Goal: Information Seeking & Learning: Check status

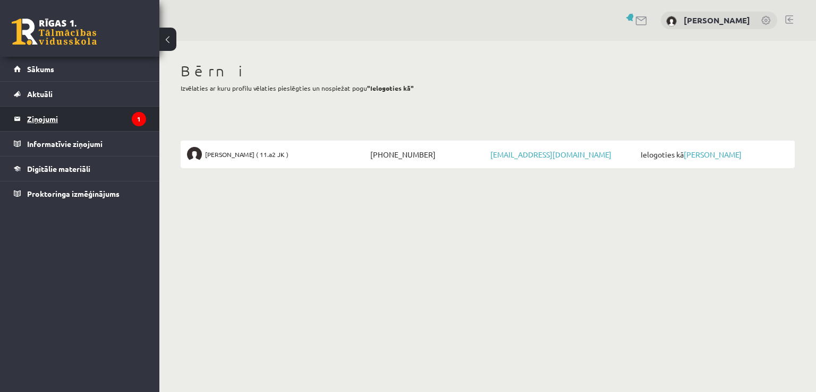
click at [54, 116] on legend "Ziņojumi 1" at bounding box center [86, 119] width 119 height 24
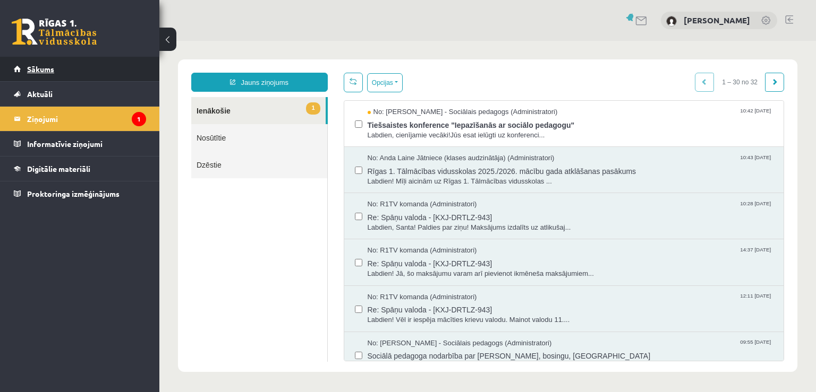
click at [50, 69] on span "Sākums" at bounding box center [40, 69] width 27 height 10
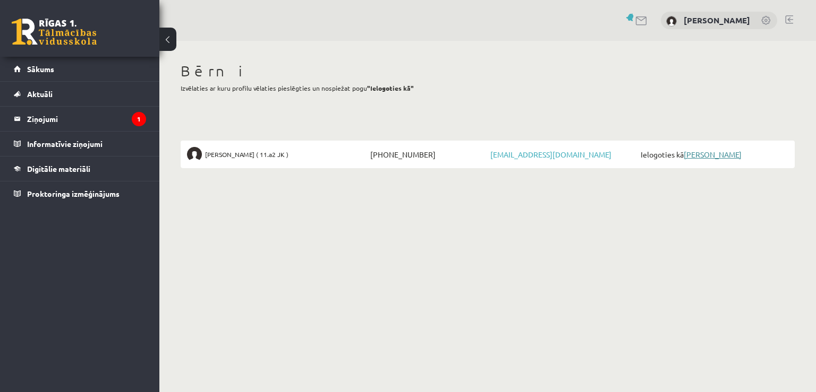
click at [708, 156] on link "[PERSON_NAME]" at bounding box center [712, 155] width 58 height 10
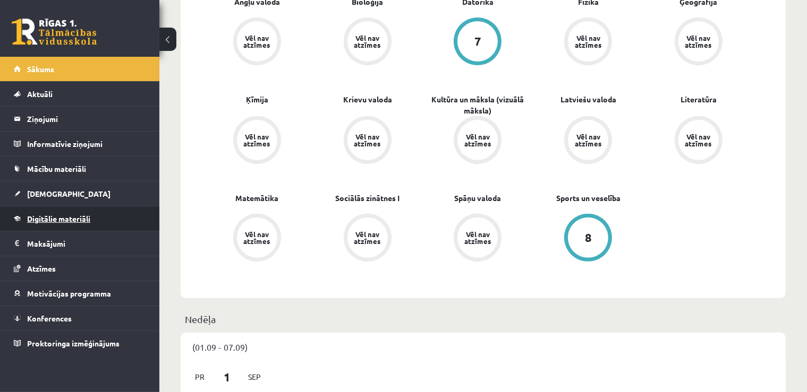
scroll to position [224, 0]
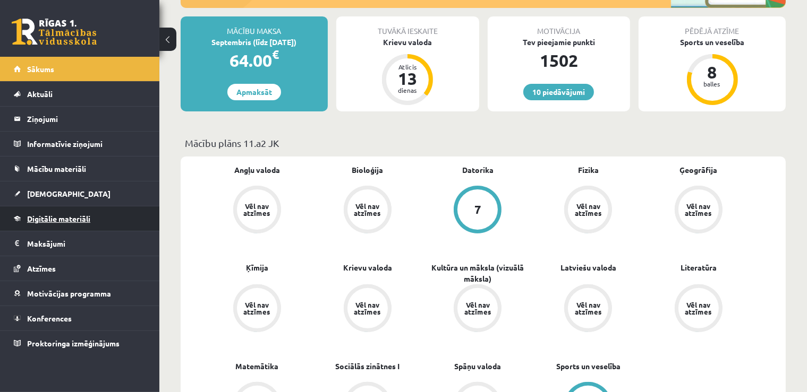
click at [75, 216] on span "Digitālie materiāli" at bounding box center [58, 219] width 63 height 10
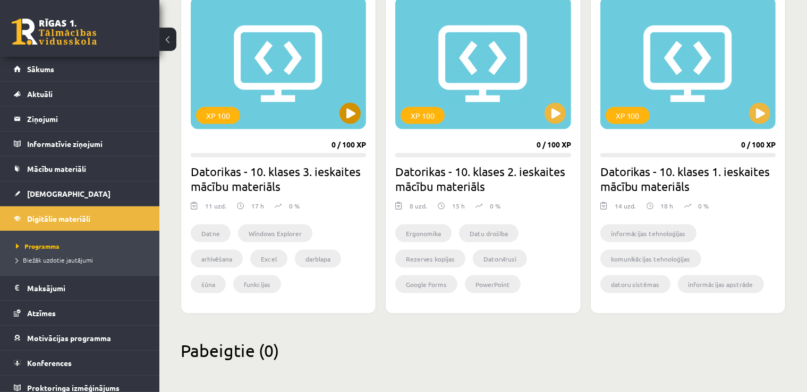
scroll to position [1663, 0]
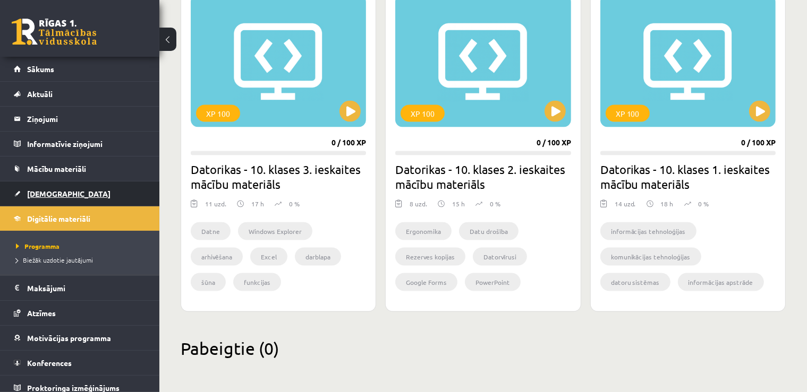
click at [48, 194] on span "[DEMOGRAPHIC_DATA]" at bounding box center [68, 194] width 83 height 10
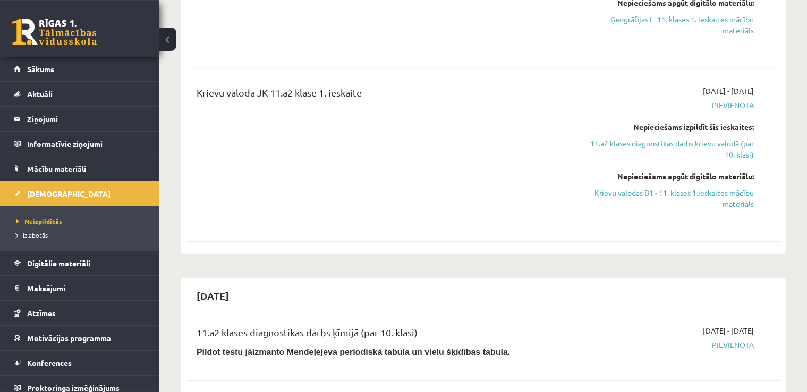
scroll to position [561, 0]
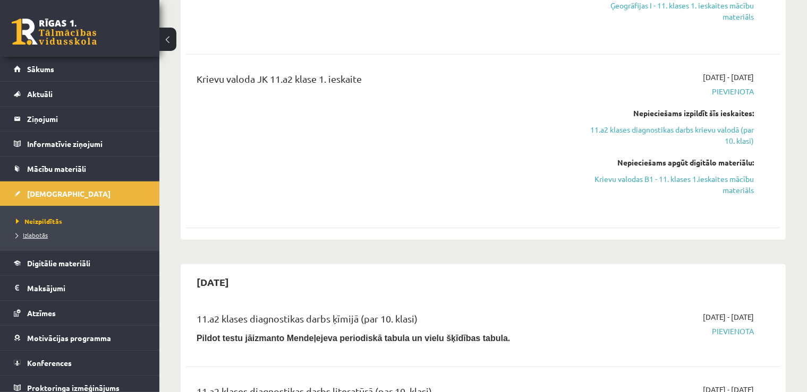
click at [42, 235] on span "Izlabotās" at bounding box center [32, 235] width 32 height 8
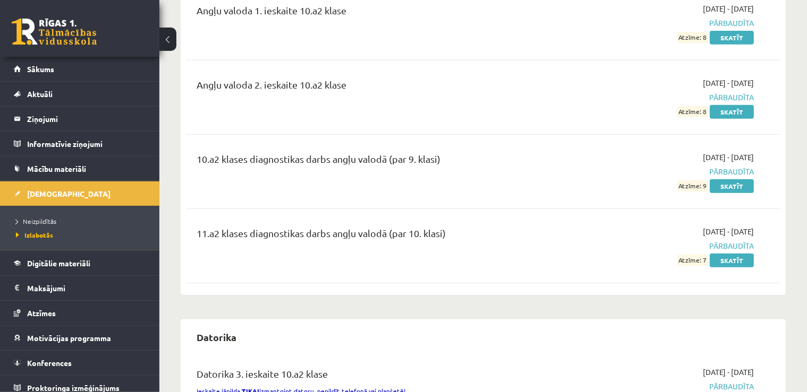
scroll to position [505, 0]
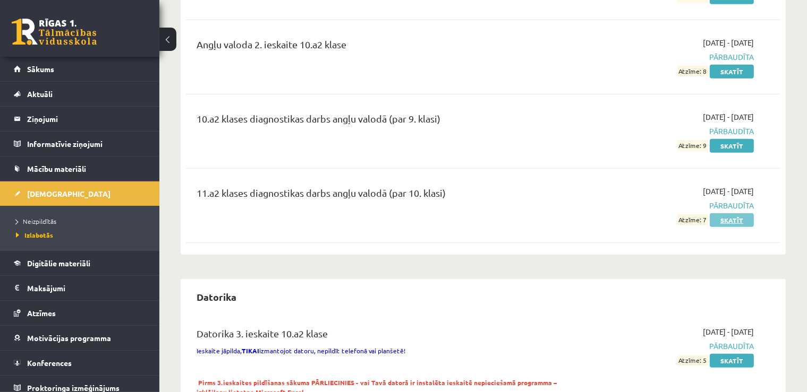
click at [721, 213] on link "Skatīt" at bounding box center [732, 220] width 44 height 14
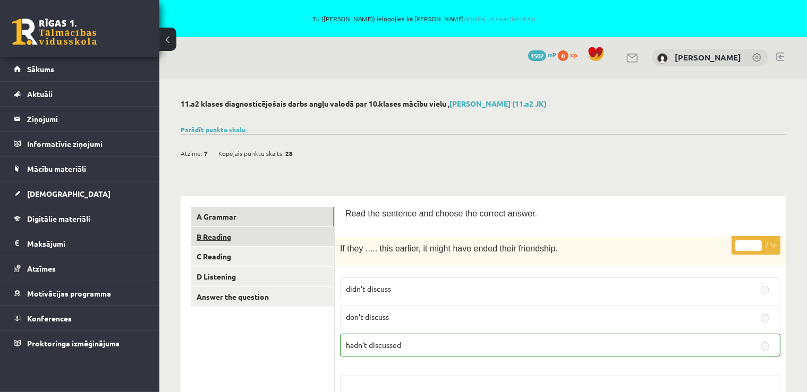
click at [215, 240] on link "B Reading" at bounding box center [262, 237] width 143 height 20
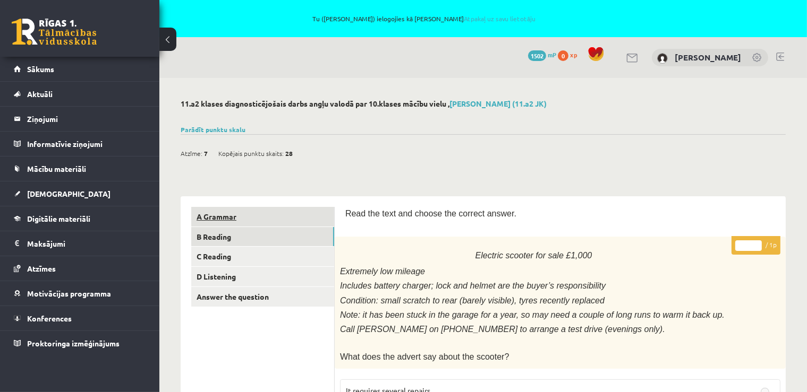
click at [233, 218] on link "A Grammar" at bounding box center [262, 217] width 143 height 20
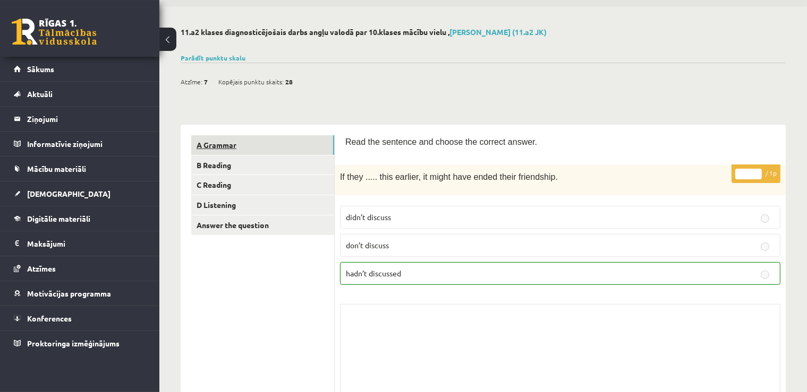
scroll to position [56, 0]
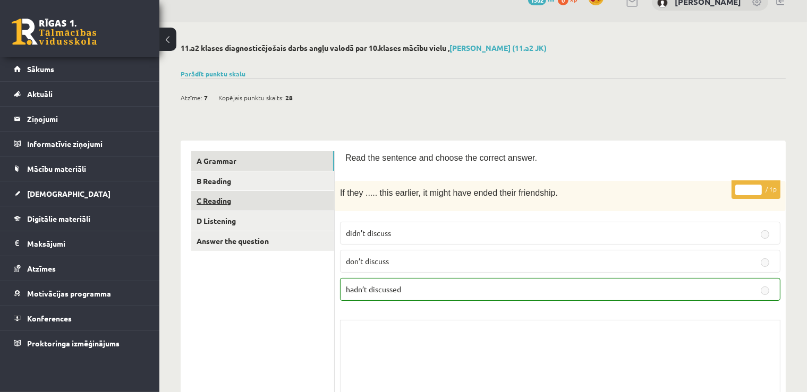
click at [225, 207] on link "C Reading" at bounding box center [262, 201] width 143 height 20
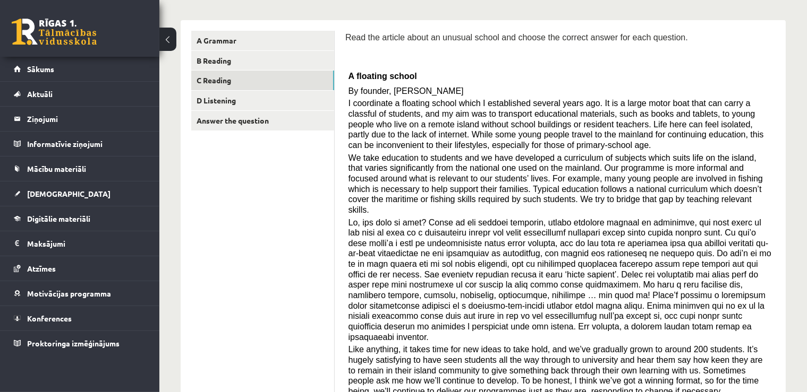
scroll to position [0, 0]
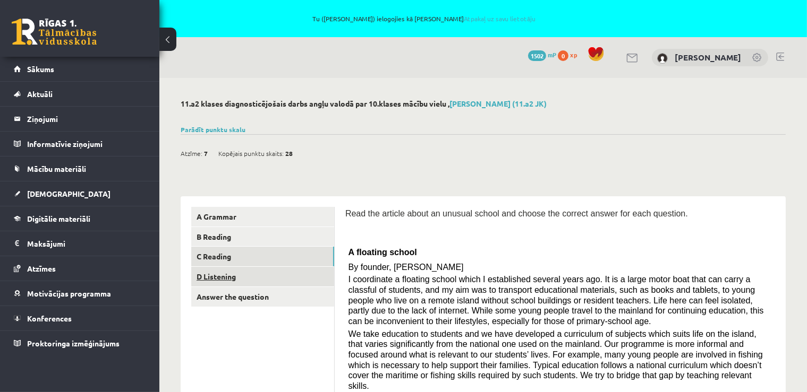
click at [228, 279] on link "D Listening" at bounding box center [262, 277] width 143 height 20
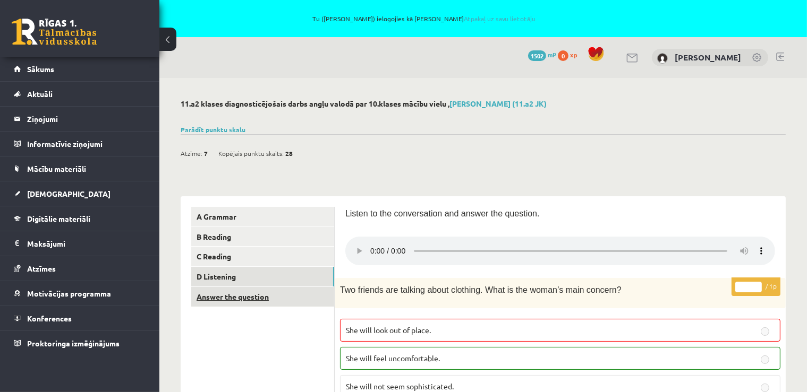
click at [231, 298] on link "Answer the question" at bounding box center [262, 297] width 143 height 20
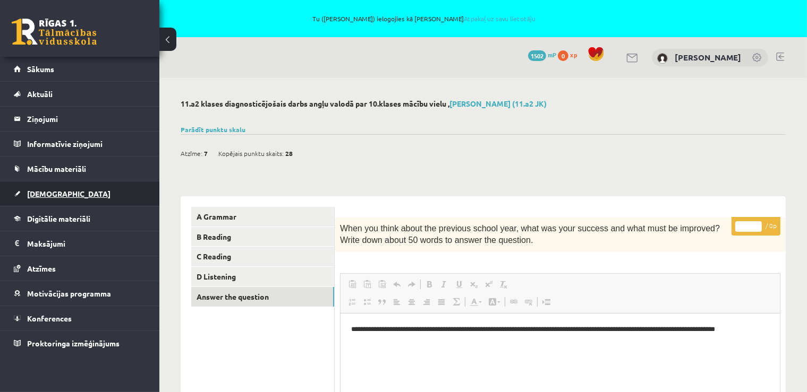
click at [44, 193] on span "[DEMOGRAPHIC_DATA]" at bounding box center [68, 194] width 83 height 10
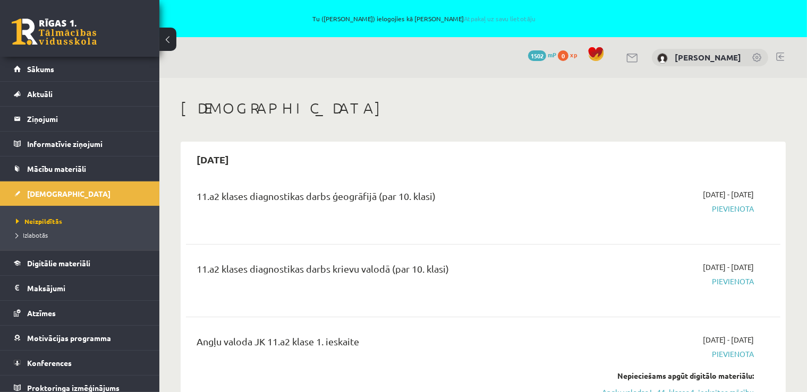
click at [780, 58] on link at bounding box center [780, 57] width 8 height 8
